Goal: Complete application form: Complete application form

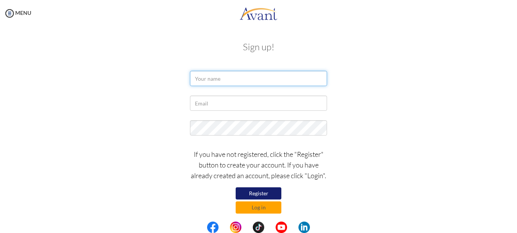
click at [265, 77] on input "text" at bounding box center [258, 78] width 137 height 15
type input "Tasharna Adlam"
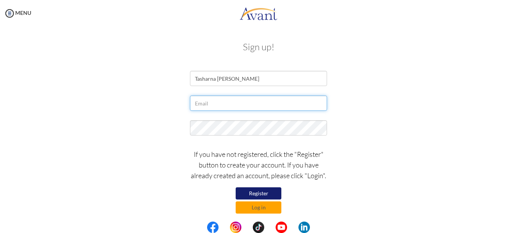
click at [236, 99] on input "text" at bounding box center [258, 103] width 137 height 15
type input "[EMAIL_ADDRESS][DOMAIN_NAME]"
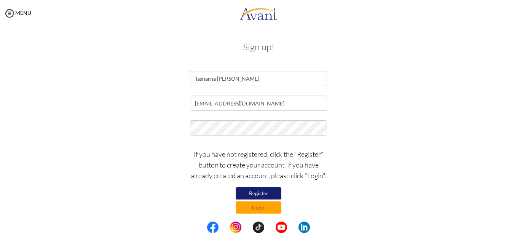
click at [264, 193] on button "Register" at bounding box center [259, 193] width 46 height 12
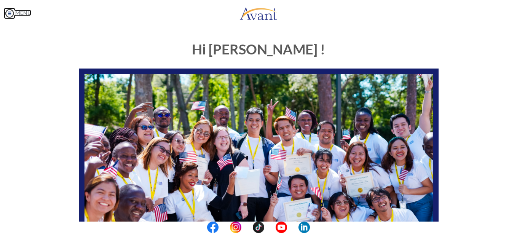
click at [26, 13] on link "MENU" at bounding box center [17, 13] width 27 height 6
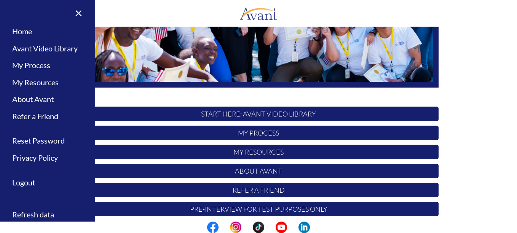
scroll to position [190, 0]
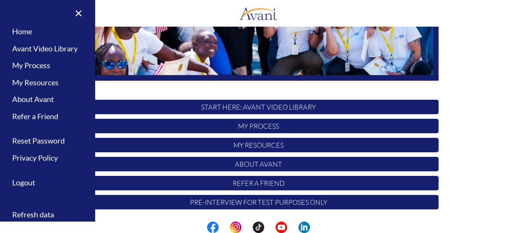
click at [260, 105] on p "START HERE: Avant Video Library" at bounding box center [259, 107] width 360 height 14
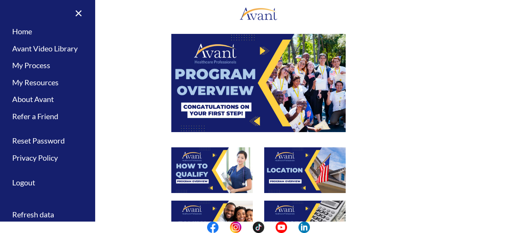
scroll to position [27, 0]
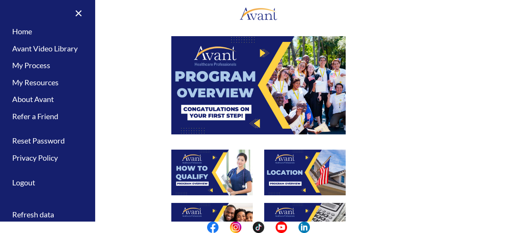
click at [246, 72] on img at bounding box center [258, 85] width 174 height 98
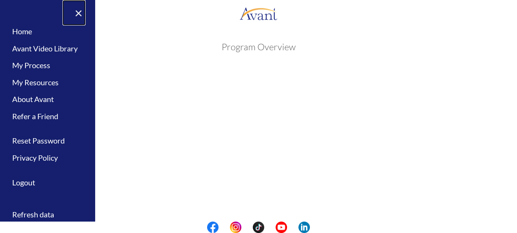
click at [76, 13] on link "×" at bounding box center [73, 13] width 23 height 26
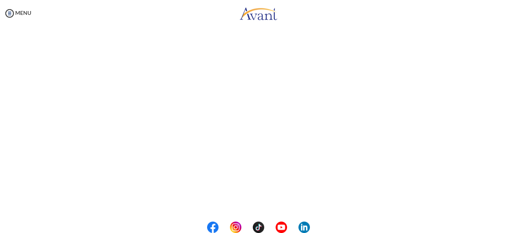
scroll to position [142, 0]
click at [250, 202] on body "Maintenance break. Please come back in 2 hours. MENU My Status What is the next…" at bounding box center [258, 116] width 517 height 233
click at [238, 204] on button "Back to Avant Video Library" at bounding box center [258, 201] width 75 height 12
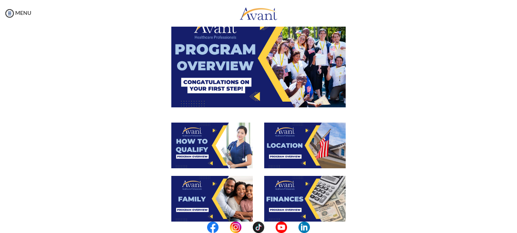
scroll to position [54, 0]
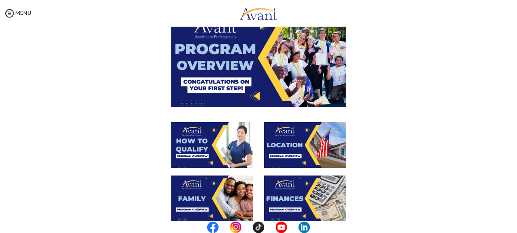
click at [212, 155] on img at bounding box center [211, 145] width 81 height 46
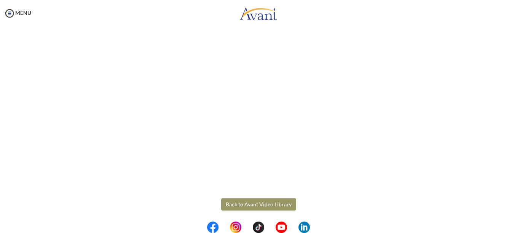
scroll to position [142, 0]
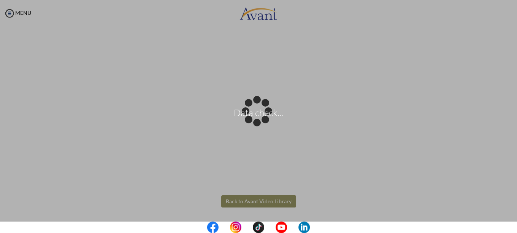
click at [238, 197] on body "Data check... Maintenance break. Please come back in 2 hours. MENU My Status Wh…" at bounding box center [258, 116] width 517 height 233
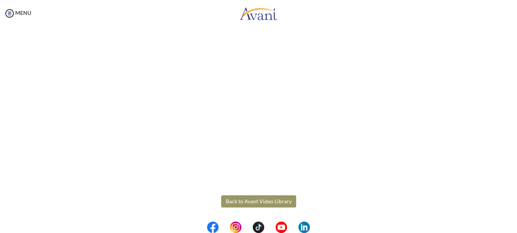
click at [236, 204] on button "Back to Avant Video Library" at bounding box center [258, 201] width 75 height 12
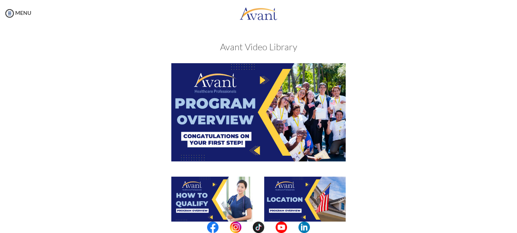
click at [302, 201] on img at bounding box center [304, 200] width 81 height 46
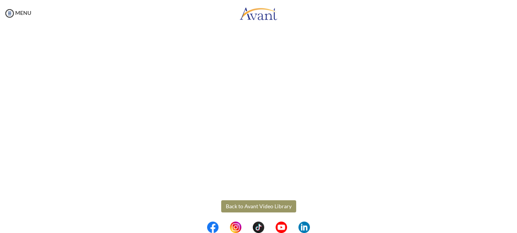
scroll to position [137, 0]
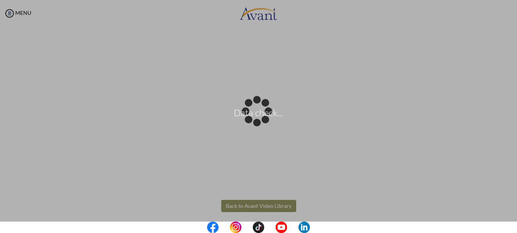
click at [269, 205] on body "Data check... Maintenance break. Please come back in 2 hours. MENU My Status Wh…" at bounding box center [258, 116] width 517 height 233
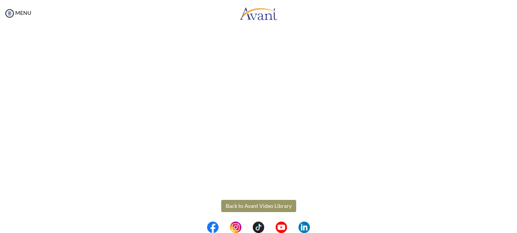
click at [269, 205] on button "Back to Avant Video Library" at bounding box center [258, 206] width 75 height 12
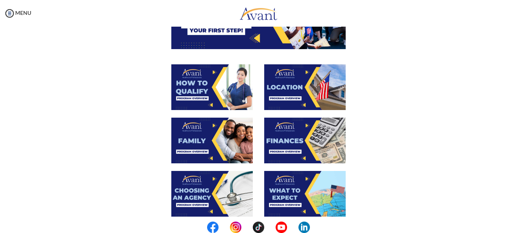
scroll to position [113, 0]
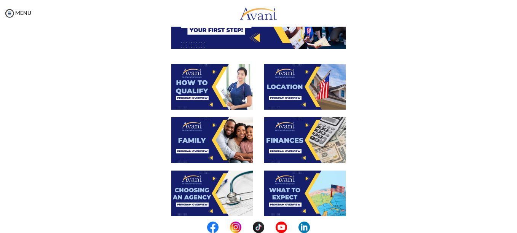
click at [205, 139] on img at bounding box center [211, 140] width 81 height 46
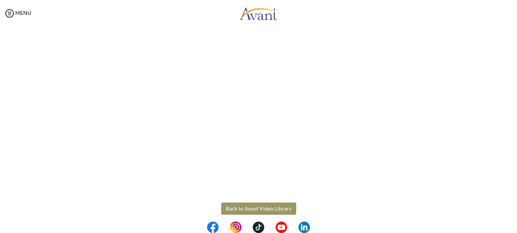
scroll to position [219, 0]
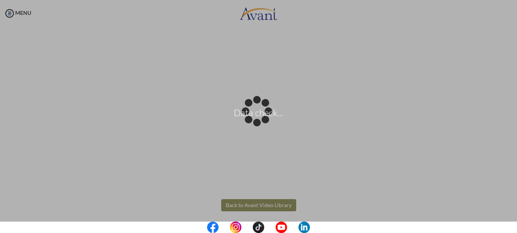
click at [274, 209] on body "Data check... Maintenance break. Please come back in 2 hours. MENU My Status Wh…" at bounding box center [258, 116] width 517 height 233
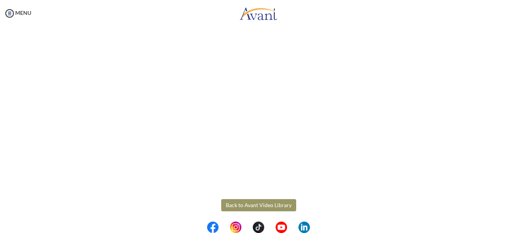
click at [271, 205] on button "Back to Avant Video Library" at bounding box center [258, 205] width 75 height 12
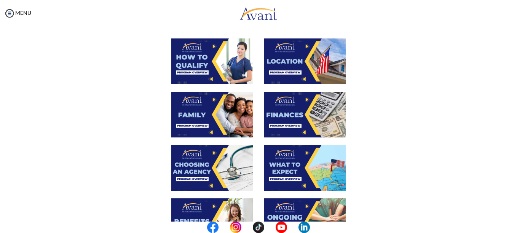
scroll to position [139, 0]
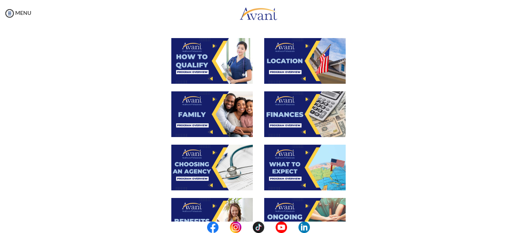
click at [216, 159] on img at bounding box center [211, 168] width 81 height 46
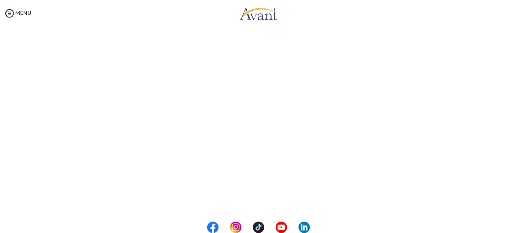
scroll to position [223, 0]
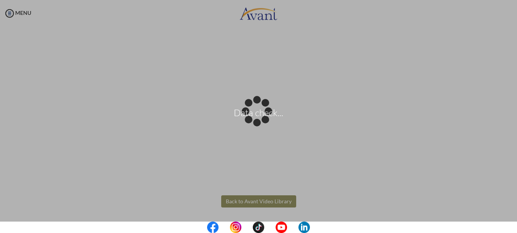
click at [237, 199] on body "Data check... Maintenance break. Please come back in 2 hours. MENU My Status Wh…" at bounding box center [258, 116] width 517 height 233
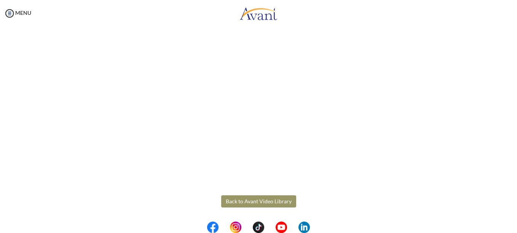
click at [237, 199] on button "Back to Avant Video Library" at bounding box center [258, 201] width 75 height 12
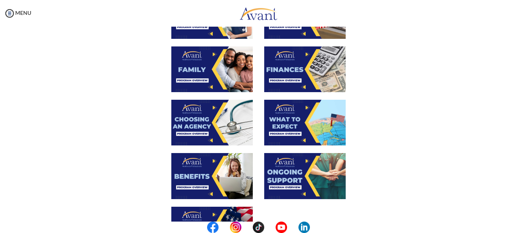
scroll to position [185, 0]
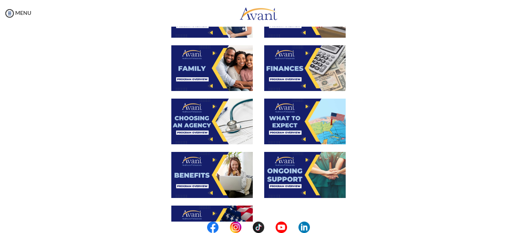
click at [309, 122] on img at bounding box center [304, 122] width 81 height 46
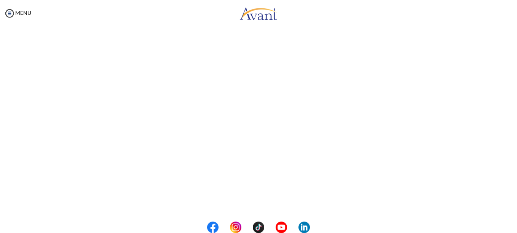
scroll to position [223, 0]
click at [276, 198] on body "Maintenance break. Please come back in 2 hours. MENU My Status What is the next…" at bounding box center [258, 116] width 517 height 233
click at [276, 198] on button "Back to Avant Video Library" at bounding box center [258, 201] width 75 height 12
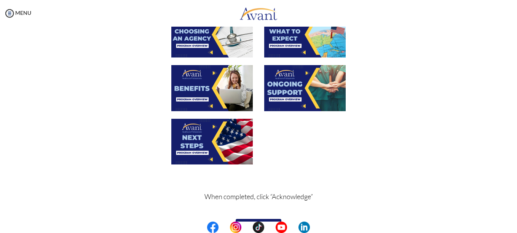
scroll to position [276, 0]
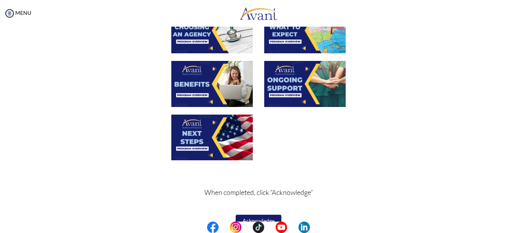
click at [202, 143] on img at bounding box center [211, 138] width 81 height 46
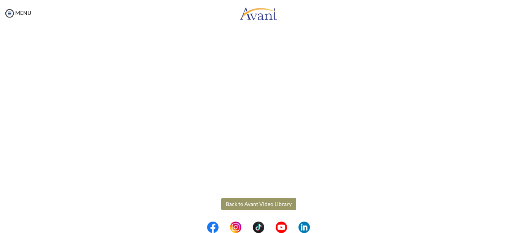
scroll to position [221, 0]
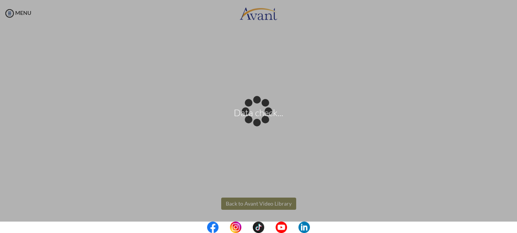
click at [241, 201] on body "Data check... Maintenance break. Please come back in 2 hours. MENU My Status Wh…" at bounding box center [258, 116] width 517 height 233
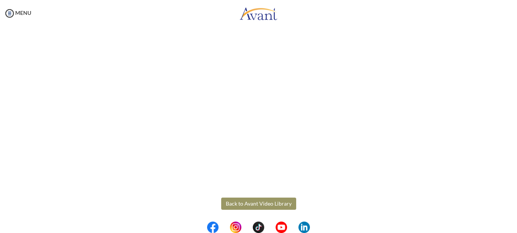
click at [241, 201] on button "Back to Avant Video Library" at bounding box center [258, 204] width 75 height 12
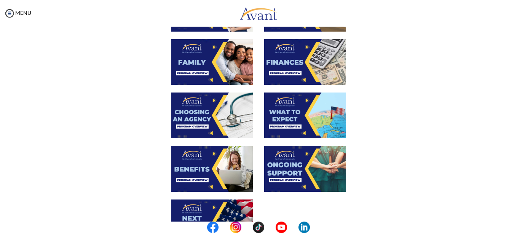
scroll to position [192, 0]
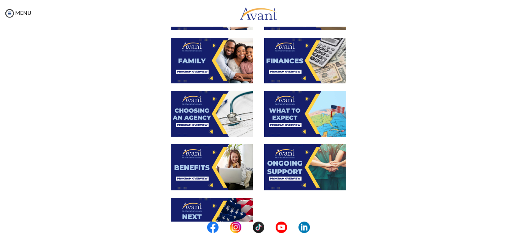
click at [213, 165] on img at bounding box center [211, 167] width 81 height 46
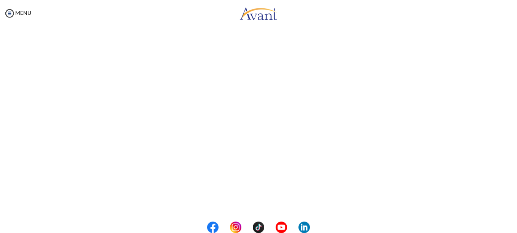
scroll to position [223, 0]
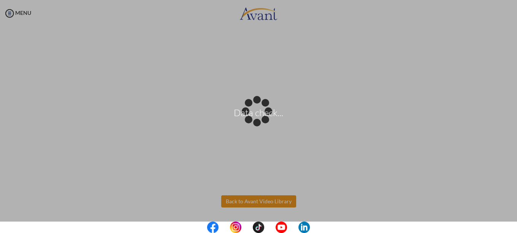
click at [272, 198] on body "Data check... Maintenance break. Please come back in 2 hours. MENU My Status Wh…" at bounding box center [258, 116] width 517 height 233
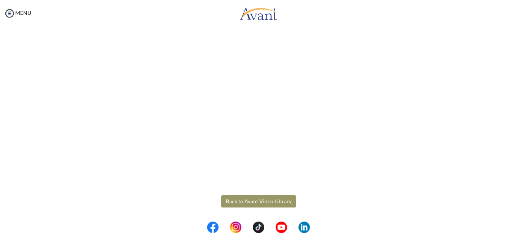
click at [268, 201] on button "Back to Avant Video Library" at bounding box center [258, 201] width 75 height 12
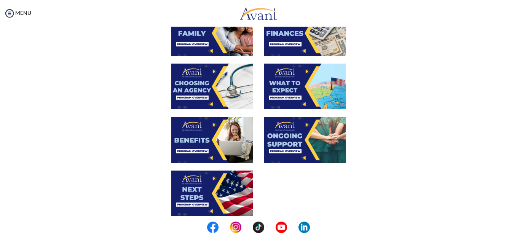
scroll to position [220, 0]
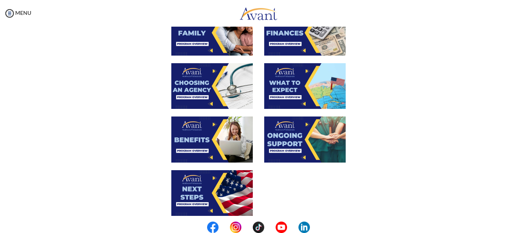
click at [298, 149] on img at bounding box center [304, 140] width 81 height 46
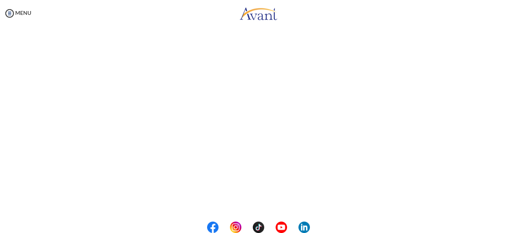
scroll to position [223, 0]
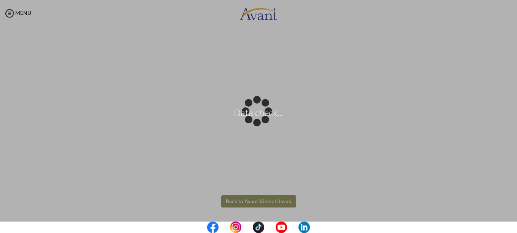
click at [249, 199] on body "Data check... Maintenance break. Please come back in 2 hours. MENU My Status Wh…" at bounding box center [258, 116] width 517 height 233
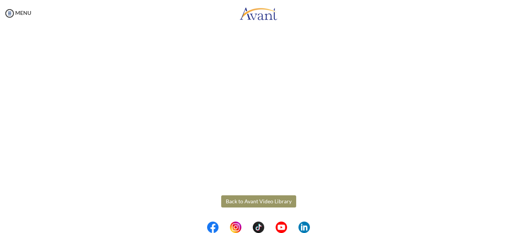
click at [249, 199] on button "Back to Avant Video Library" at bounding box center [258, 201] width 75 height 12
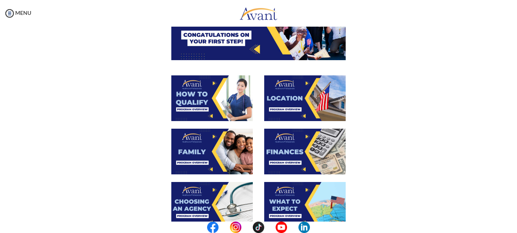
scroll to position [102, 0]
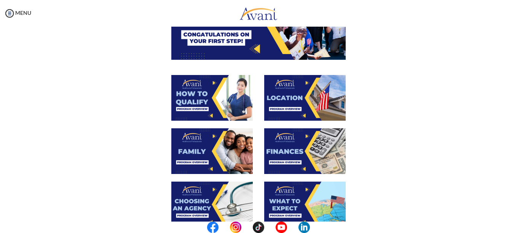
click at [291, 153] on img at bounding box center [304, 151] width 81 height 46
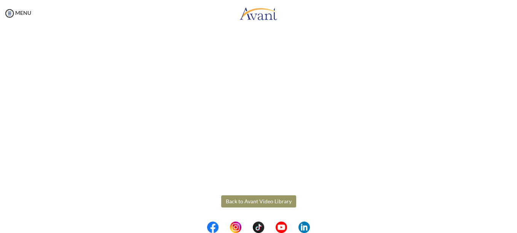
scroll to position [142, 0]
drag, startPoint x: 253, startPoint y: 209, endPoint x: 249, endPoint y: 201, distance: 8.2
click at [249, 201] on div "Finances Back to Avant Video Library" at bounding box center [259, 73] width 446 height 360
click at [249, 201] on button "Back to Avant Video Library" at bounding box center [258, 201] width 75 height 12
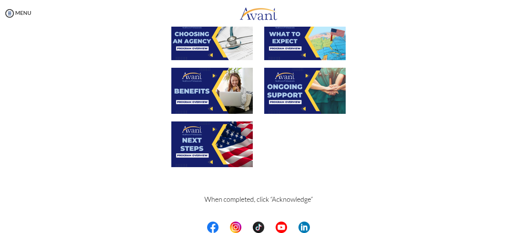
scroll to position [291, 0]
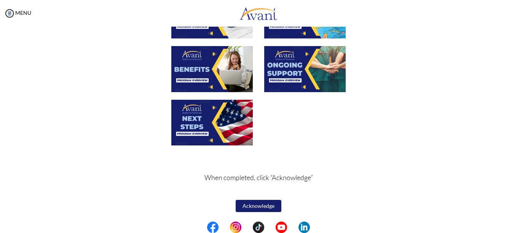
click at [252, 208] on button "Acknowledge" at bounding box center [259, 206] width 46 height 12
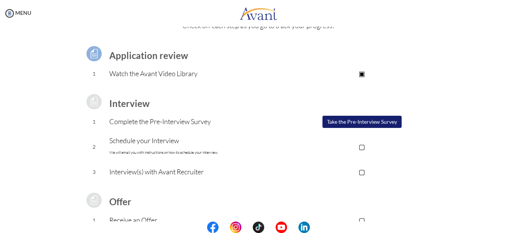
scroll to position [42, 0]
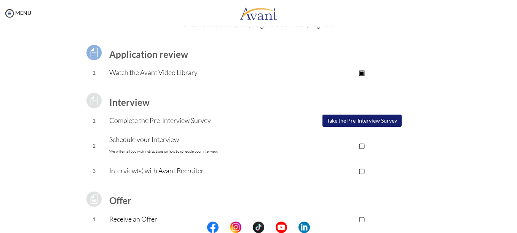
click at [363, 120] on button "Take the Pre-Interview Survey" at bounding box center [362, 121] width 79 height 12
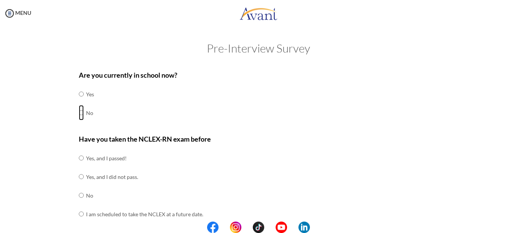
click at [79, 113] on input "radio" at bounding box center [81, 112] width 5 height 15
radio input "true"
click at [79, 158] on input "radio" at bounding box center [81, 157] width 5 height 15
radio input "true"
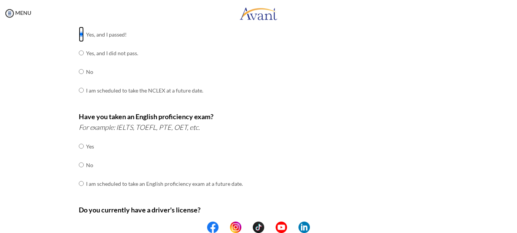
scroll to position [124, 0]
click at [79, 148] on input "radio" at bounding box center [81, 145] width 5 height 15
radio input "true"
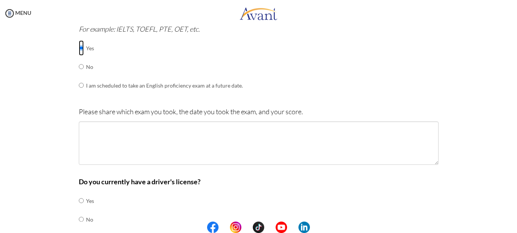
scroll to position [223, 0]
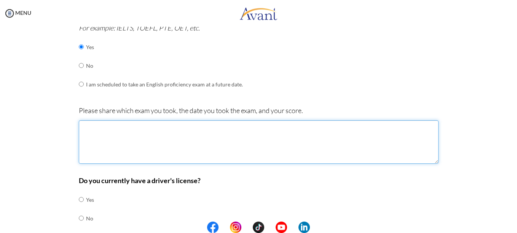
click at [88, 130] on textarea at bounding box center [259, 141] width 360 height 43
click at [101, 127] on textarea "I took th IELTS" at bounding box center [259, 141] width 360 height 43
click at [122, 128] on textarea "I took the IELTS" at bounding box center [259, 141] width 360 height 43
click at [256, 134] on textarea "I took the IELTS exam on [DATE], and got an overall score of" at bounding box center [259, 141] width 360 height 43
click at [230, 128] on textarea "I took the IELTS exam on [DATE], and got an overall score of" at bounding box center [259, 141] width 360 height 43
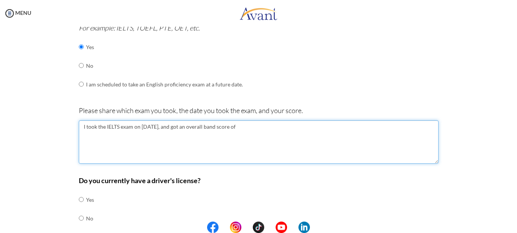
click at [270, 125] on textarea "I took the IELTS exam on [DATE], and got an overall band score of" at bounding box center [259, 141] width 360 height 43
click at [188, 129] on textarea "I took the IELTS exam on [DATE], and got an overall band score of 7." at bounding box center [259, 141] width 360 height 43
click at [116, 127] on textarea "I took the IELTS exam on [DATE] and got an overall band score of 7." at bounding box center [259, 141] width 360 height 43
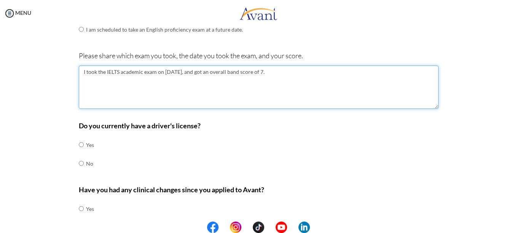
scroll to position [281, 0]
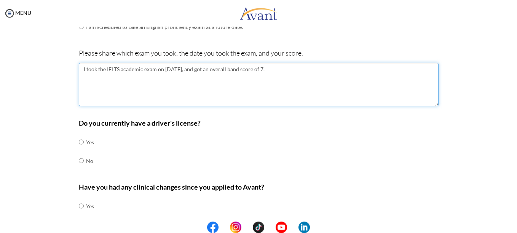
type textarea "I took the IELTS academic exam on [DATE], and got an overall band score of 7."
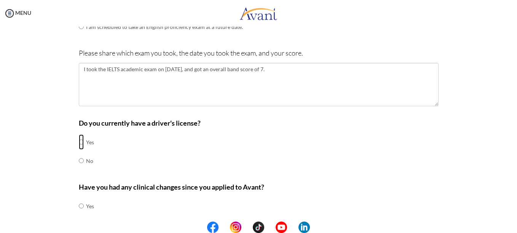
click at [79, 141] on input "radio" at bounding box center [81, 141] width 5 height 15
radio input "true"
click at [79, 141] on input "radio" at bounding box center [81, 141] width 5 height 15
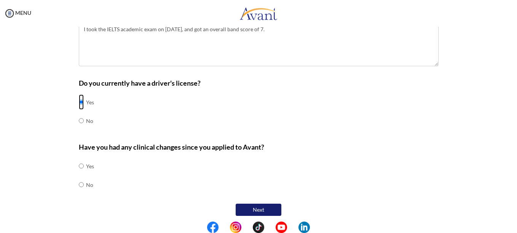
scroll to position [324, 0]
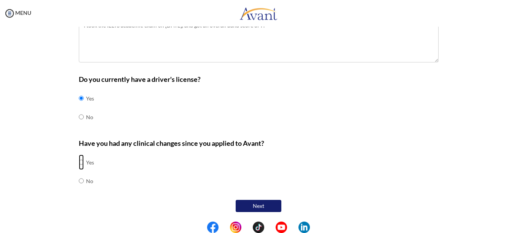
click at [79, 165] on input "radio" at bounding box center [81, 162] width 5 height 15
radio input "true"
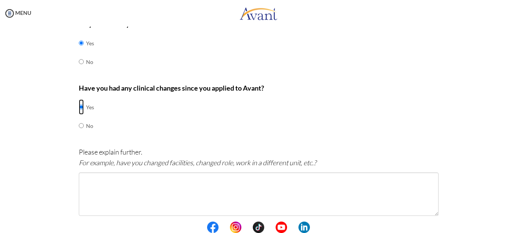
scroll to position [383, 0]
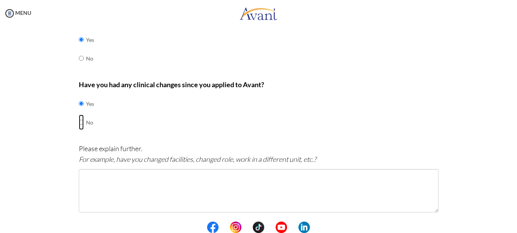
click at [79, 125] on input "radio" at bounding box center [81, 122] width 5 height 15
radio input "true"
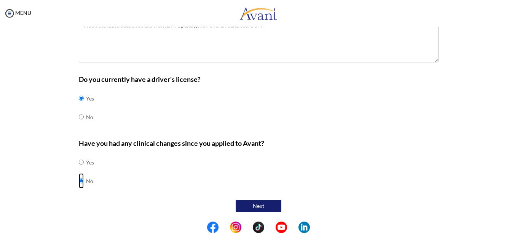
scroll to position [324, 0]
click at [257, 204] on button "Next" at bounding box center [259, 206] width 46 height 12
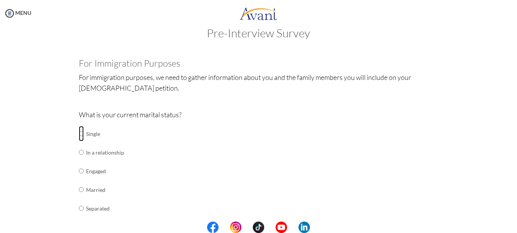
click at [79, 135] on input "radio" at bounding box center [81, 133] width 5 height 15
radio input "true"
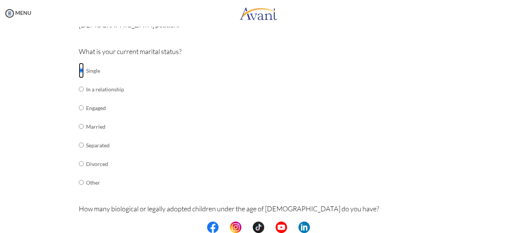
scroll to position [79, 0]
click at [79, 90] on input "radio" at bounding box center [81, 88] width 5 height 15
radio input "true"
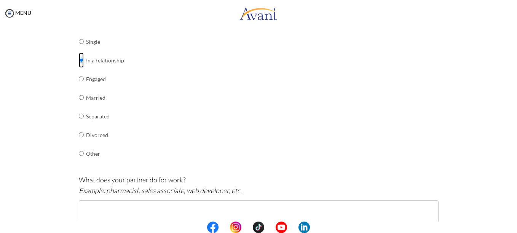
scroll to position [106, 0]
click at [79, 45] on input "radio" at bounding box center [81, 42] width 5 height 15
radio input "true"
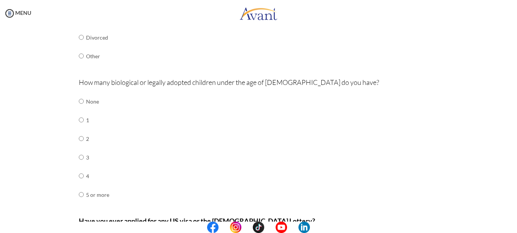
scroll to position [208, 0]
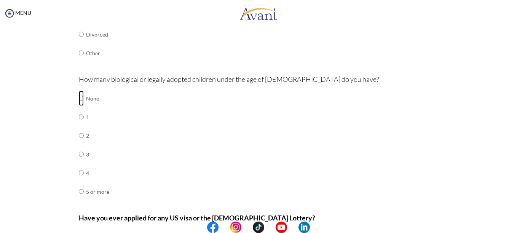
click at [79, 99] on input "radio" at bounding box center [81, 98] width 5 height 15
radio input "true"
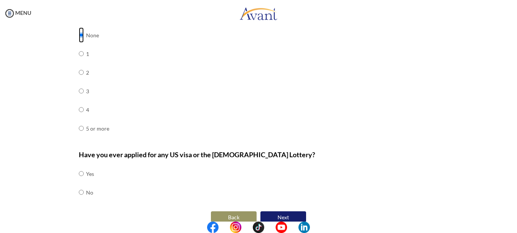
scroll to position [283, 0]
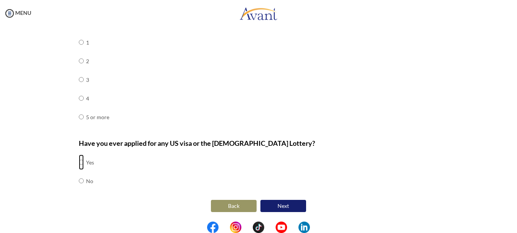
click at [79, 163] on input "radio" at bounding box center [81, 162] width 5 height 15
radio input "true"
click at [282, 206] on button "Next" at bounding box center [283, 206] width 46 height 12
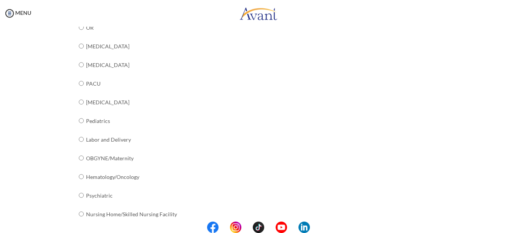
scroll to position [270, 0]
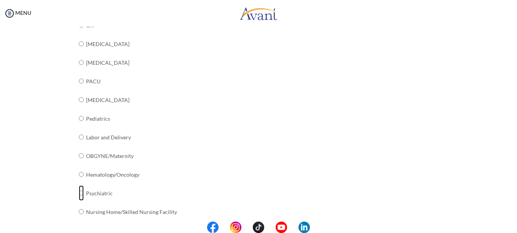
click at [79, 194] on input "radio" at bounding box center [81, 192] width 5 height 15
radio input "true"
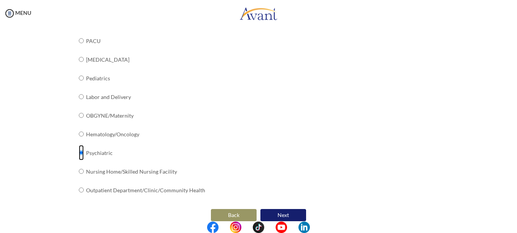
scroll to position [320, 0]
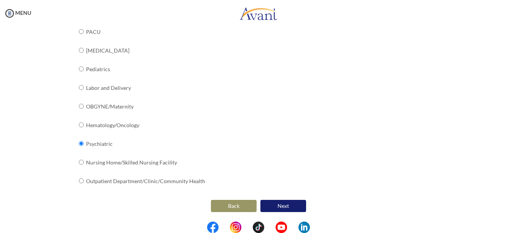
click at [280, 209] on button "Next" at bounding box center [283, 206] width 46 height 12
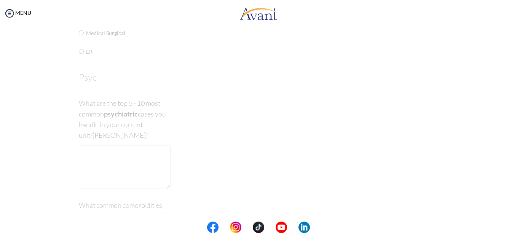
scroll to position [15, 0]
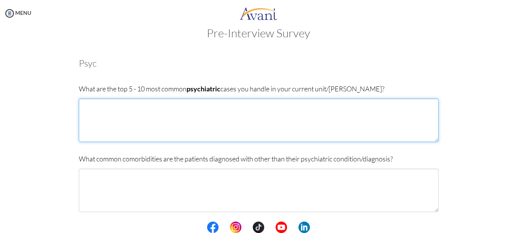
click at [170, 102] on textarea at bounding box center [259, 120] width 360 height 43
click at [125, 104] on textarea "The most common cases I handle" at bounding box center [259, 120] width 360 height 43
click at [186, 107] on textarea "The most common psychiatric cases I handle" at bounding box center [259, 120] width 360 height 43
click at [241, 110] on textarea "The most common psychiatric cases I handle on my current unit are:" at bounding box center [259, 120] width 360 height 43
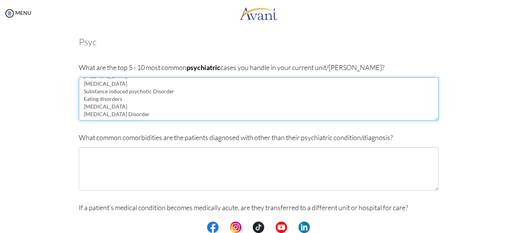
scroll to position [38, 0]
type textarea "The most common psychiatric cases I handle on my current unit are: Major [MEDIC…"
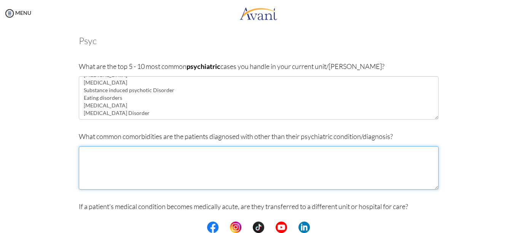
click at [224, 153] on textarea at bounding box center [259, 167] width 360 height 43
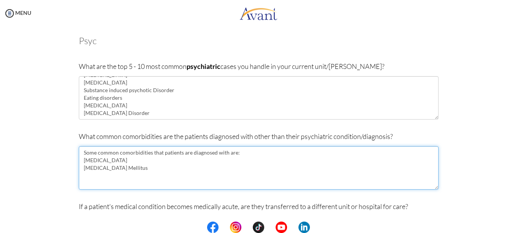
click at [148, 170] on textarea "Some common comorbidities that patients are diagnosed with are: [MEDICAL_DATA] …" at bounding box center [259, 167] width 360 height 43
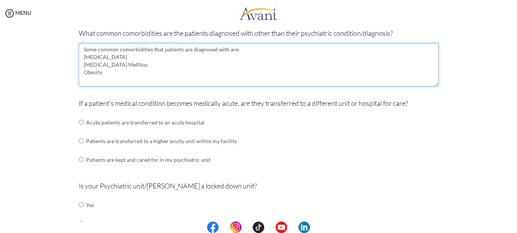
scroll to position [142, 0]
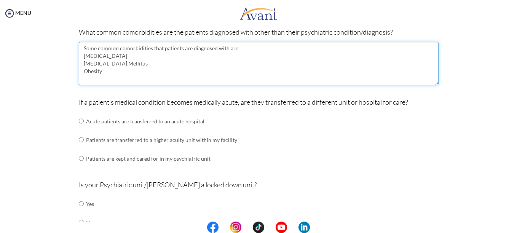
type textarea "Some common comorbidities that patients are diagnosed with are: [MEDICAL_DATA] …"
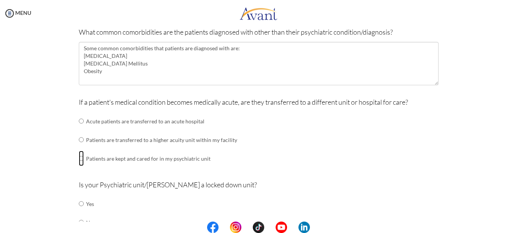
click at [79, 158] on input "radio" at bounding box center [81, 158] width 5 height 15
radio input "true"
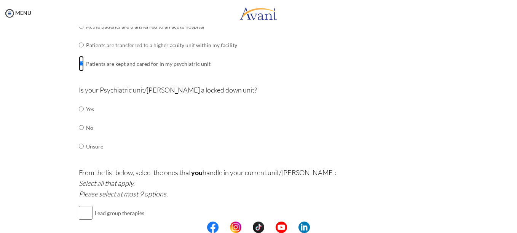
scroll to position [238, 0]
click at [79, 111] on input "radio" at bounding box center [81, 107] width 5 height 15
radio input "true"
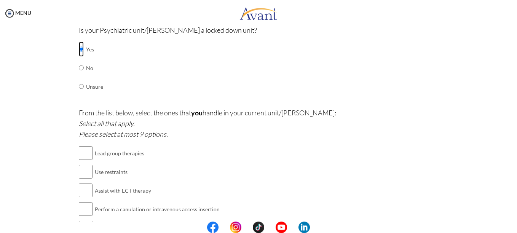
scroll to position [312, 0]
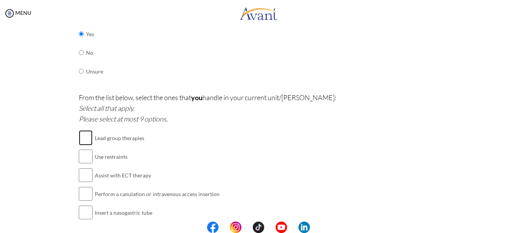
click at [81, 137] on input "checkbox" at bounding box center [86, 137] width 14 height 15
checkbox input "true"
click at [81, 157] on input "checkbox" at bounding box center [86, 156] width 14 height 15
checkbox input "true"
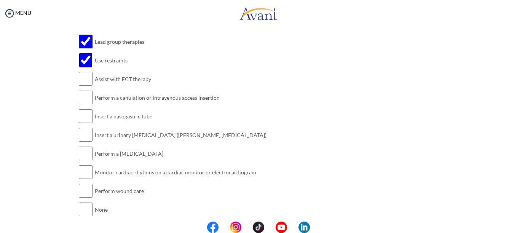
scroll to position [437, 0]
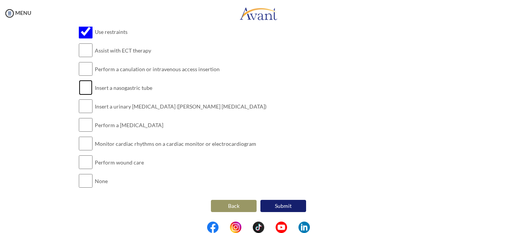
click at [83, 89] on input "checkbox" at bounding box center [86, 87] width 14 height 15
checkbox input "true"
click at [85, 112] on input "checkbox" at bounding box center [86, 106] width 14 height 15
checkbox input "true"
click at [84, 124] on input "checkbox" at bounding box center [86, 124] width 14 height 15
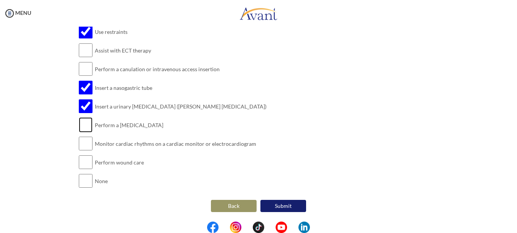
checkbox input "true"
click at [85, 164] on input "checkbox" at bounding box center [86, 162] width 14 height 15
checkbox input "true"
click at [278, 208] on button "Submit" at bounding box center [283, 206] width 46 height 12
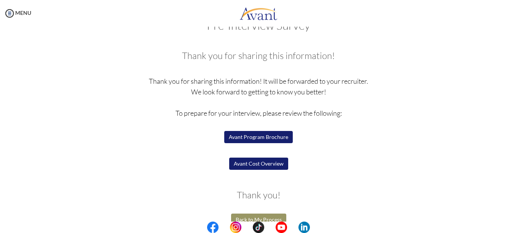
scroll to position [37, 0]
